Goal: Task Accomplishment & Management: Manage account settings

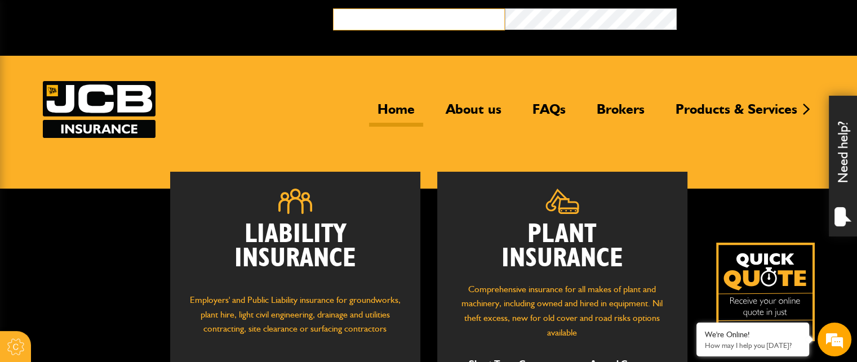
click at [367, 20] on input "email" at bounding box center [419, 19] width 172 height 22
type input "**********"
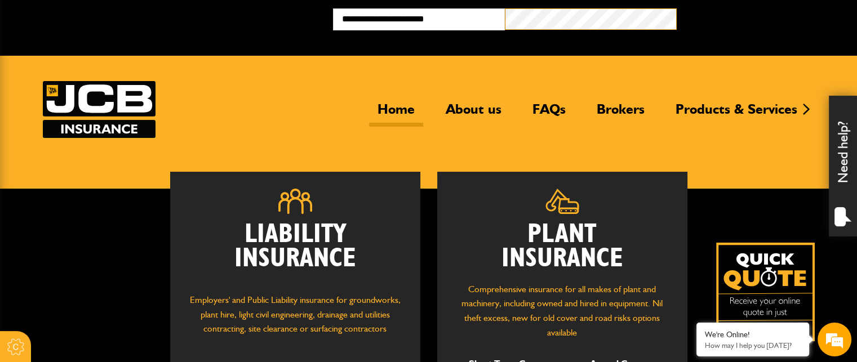
click at [677, 8] on button "Broker Login" at bounding box center [763, 16] width 172 height 17
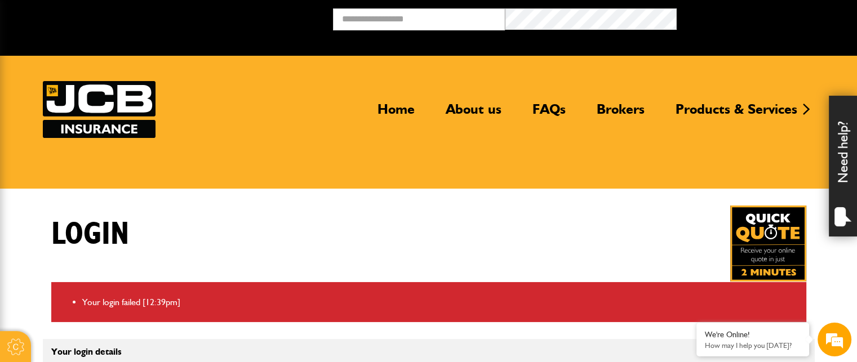
click at [313, 155] on header "Home About us FAQs Brokers Products & Services Construction insurance Car and c…" at bounding box center [428, 122] width 857 height 133
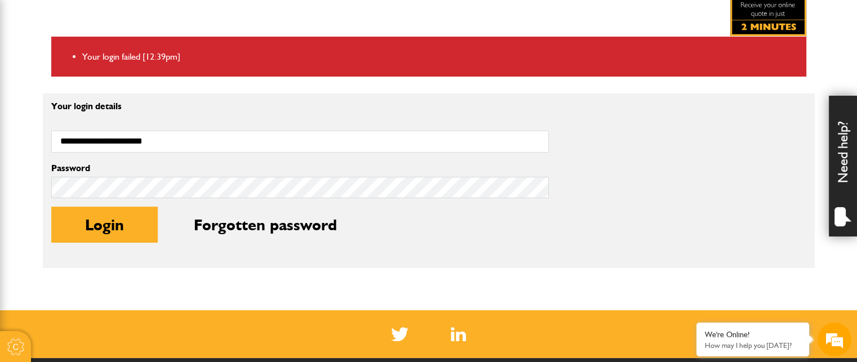
scroll to position [248, 0]
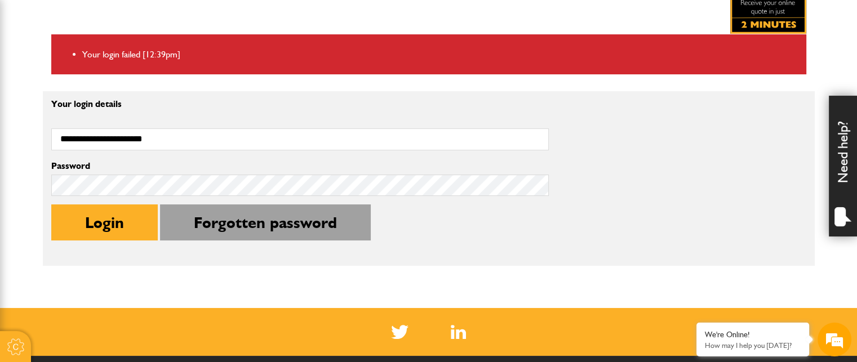
click at [256, 216] on button "Forgotten password" at bounding box center [265, 222] width 211 height 36
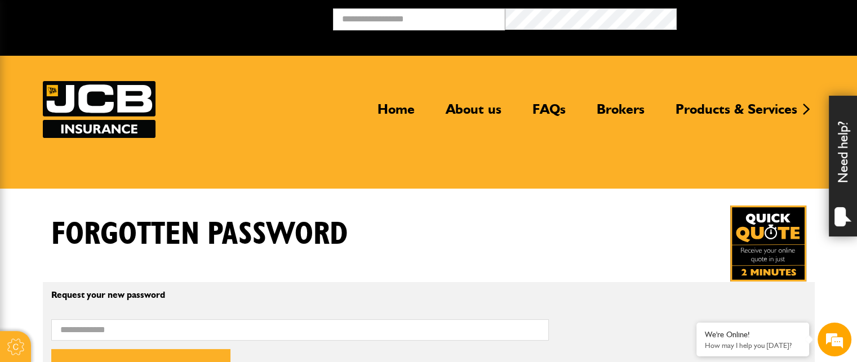
click at [550, 221] on div "Forgotten password" at bounding box center [429, 244] width 772 height 76
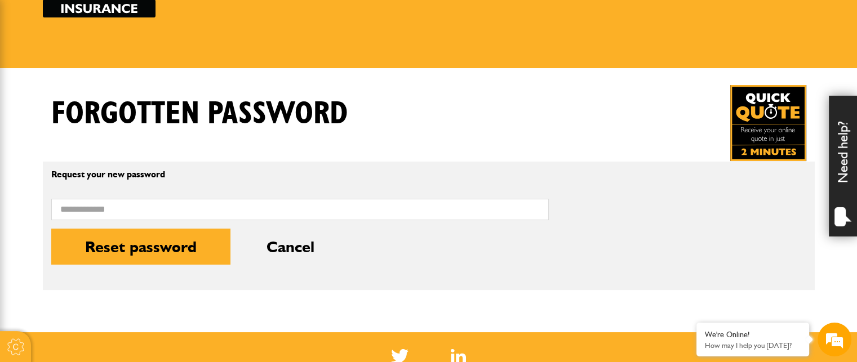
scroll to position [158, 0]
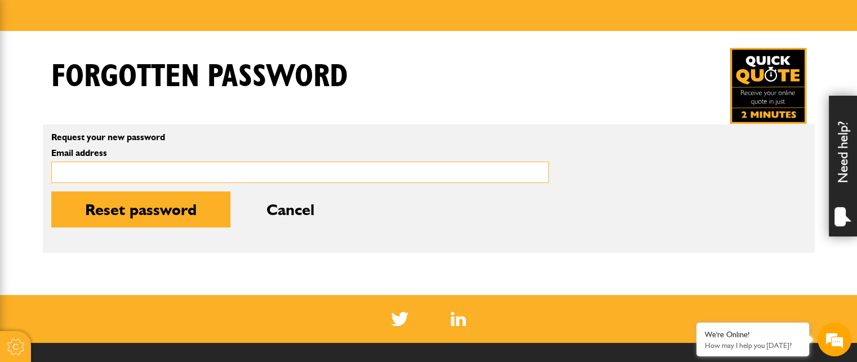
click at [146, 168] on input "Email address" at bounding box center [299, 173] width 497 height 22
type input "**********"
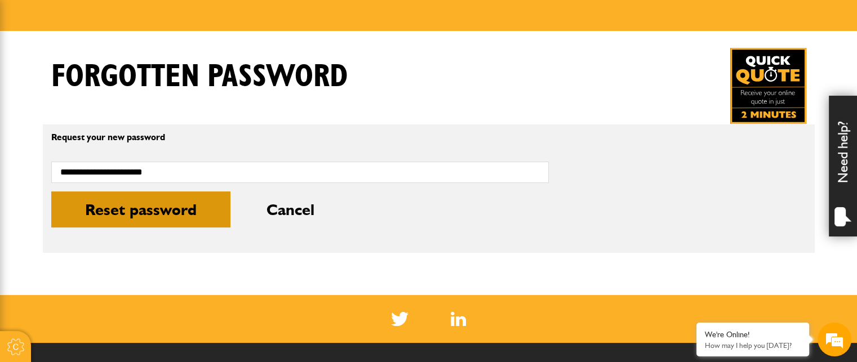
click at [146, 209] on button "Reset password" at bounding box center [140, 210] width 179 height 36
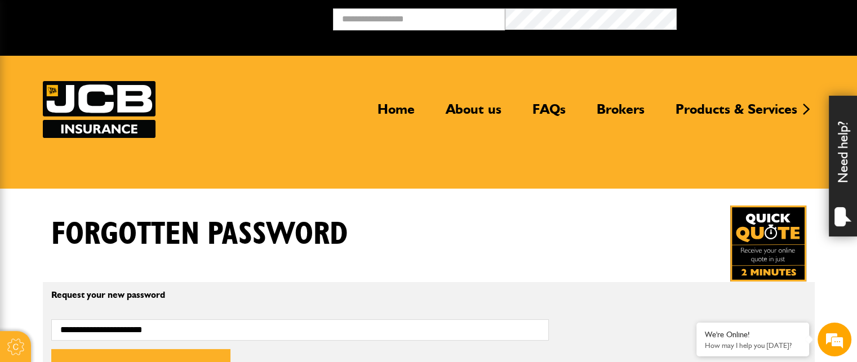
click at [395, 252] on div "Forgotten password" at bounding box center [429, 244] width 772 height 76
click at [625, 264] on div "Forgotten password" at bounding box center [429, 244] width 772 height 76
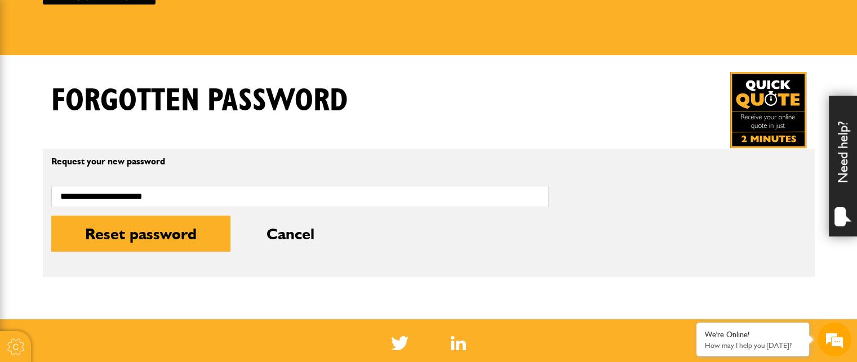
scroll to position [135, 0]
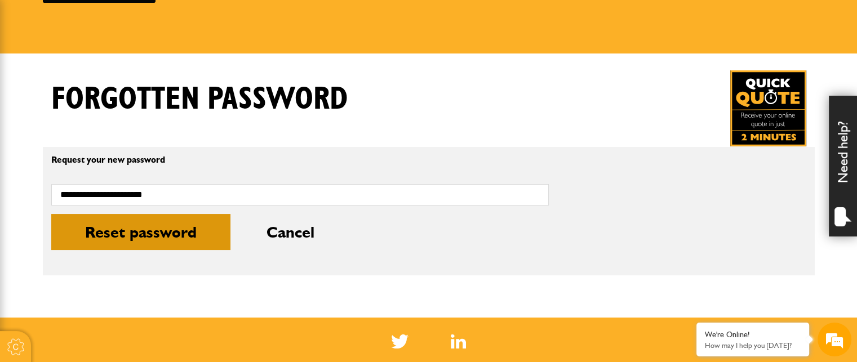
click at [142, 236] on button "Reset password" at bounding box center [140, 232] width 179 height 36
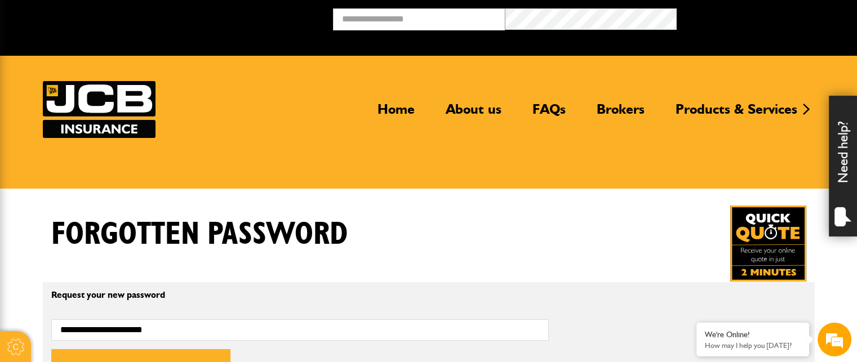
click at [471, 209] on div "Forgotten password" at bounding box center [429, 244] width 772 height 76
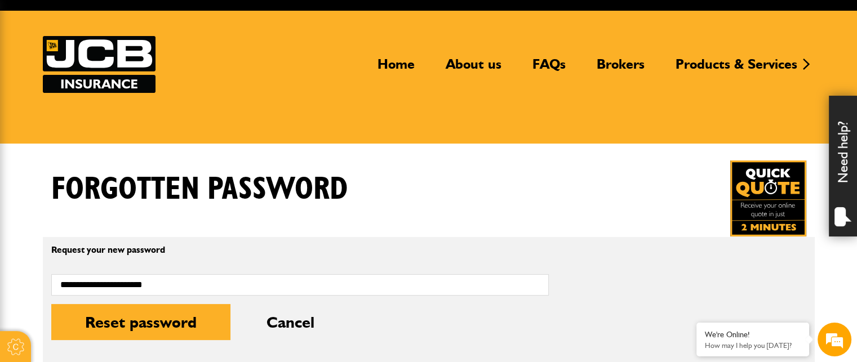
click at [450, 189] on div "Forgotten password" at bounding box center [429, 199] width 772 height 76
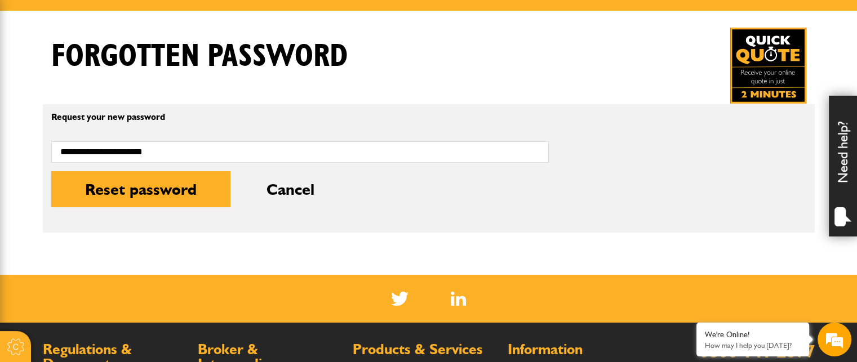
scroll to position [180, 0]
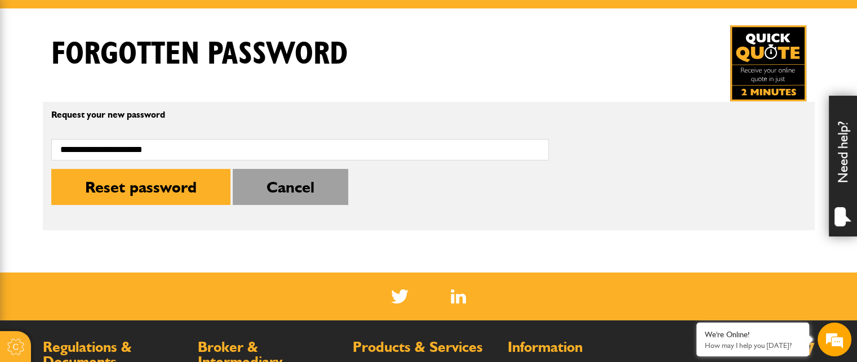
click at [285, 192] on button "Cancel" at bounding box center [290, 187] width 115 height 36
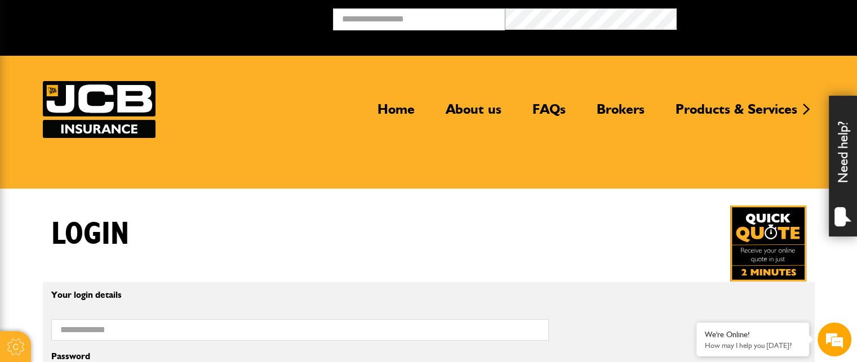
click at [328, 230] on div "Login" at bounding box center [429, 244] width 772 height 76
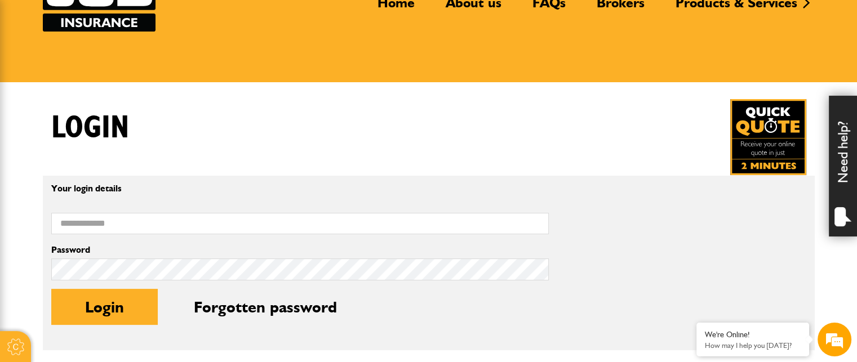
scroll to position [135, 0]
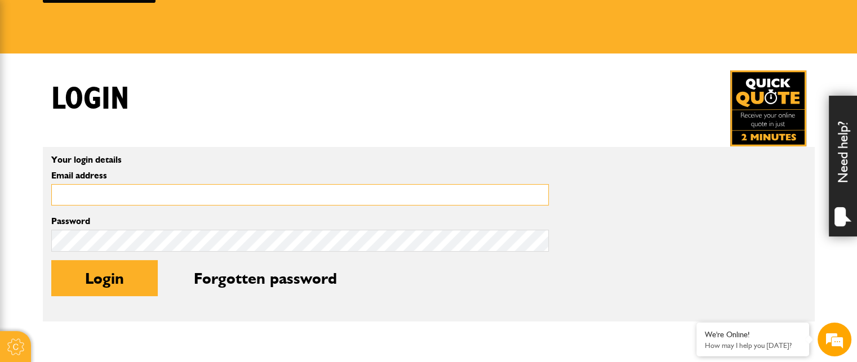
click at [286, 190] on input "Email address" at bounding box center [299, 195] width 497 height 22
type input "**********"
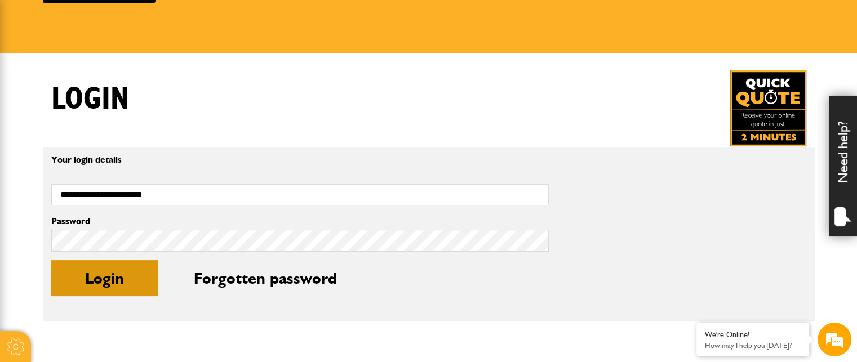
click at [113, 285] on button "Login" at bounding box center [104, 278] width 106 height 36
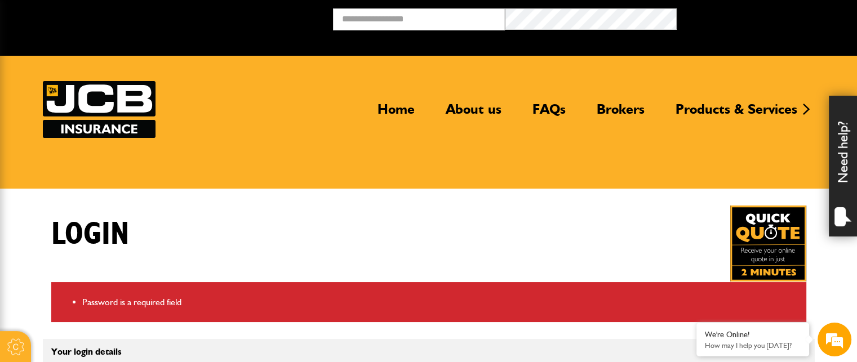
click at [196, 257] on div "Login" at bounding box center [429, 244] width 772 height 76
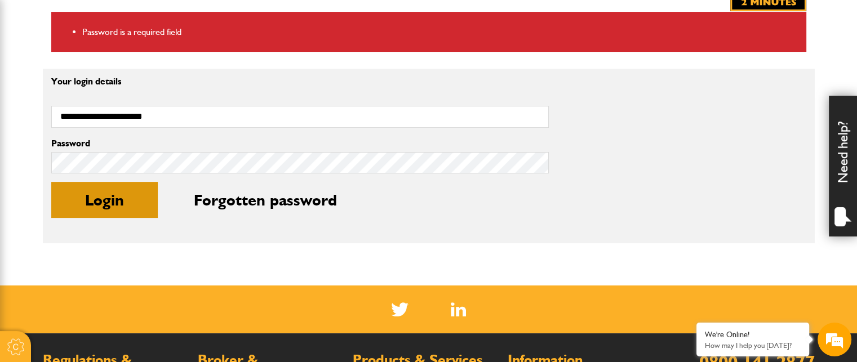
click at [99, 205] on button "Login" at bounding box center [104, 200] width 106 height 36
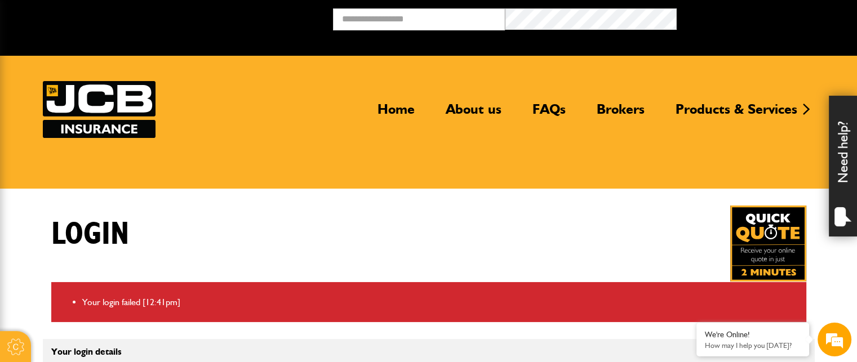
click at [166, 234] on div "Login" at bounding box center [429, 244] width 772 height 76
